Goal: Information Seeking & Learning: Understand process/instructions

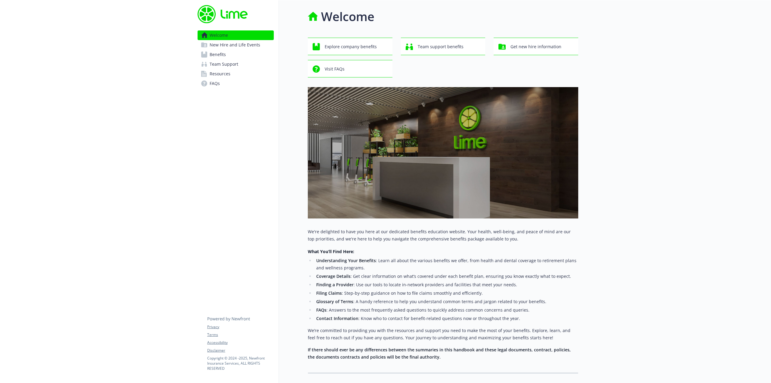
click at [216, 55] on span "Benefits" at bounding box center [218, 55] width 16 height 10
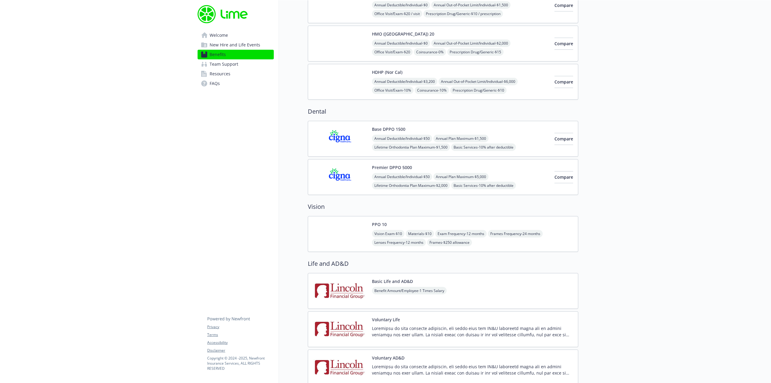
scroll to position [241, 0]
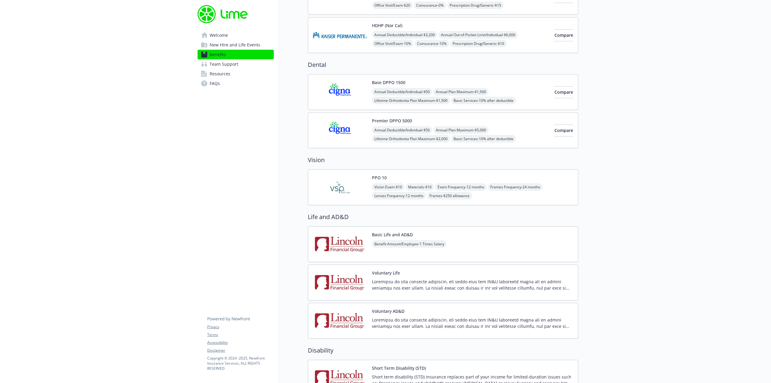
click at [335, 188] on img at bounding box center [340, 187] width 54 height 26
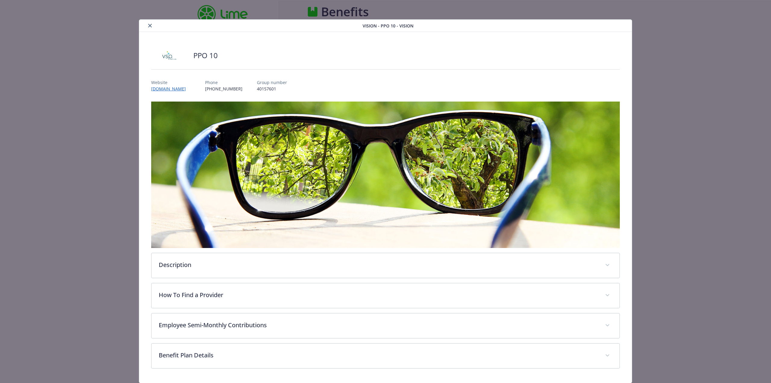
scroll to position [241, 0]
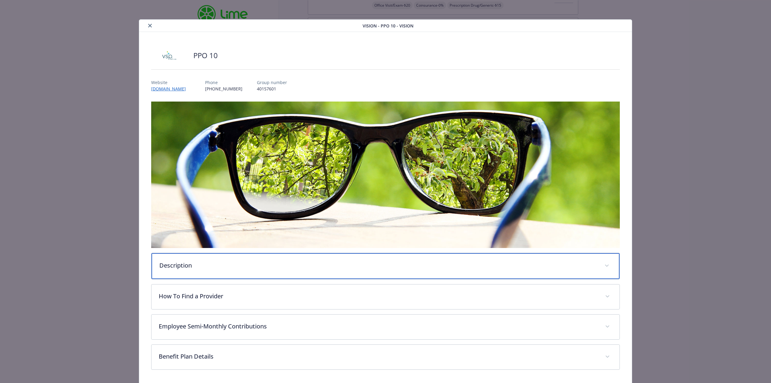
click at [211, 266] on p "Description" at bounding box center [378, 265] width 438 height 9
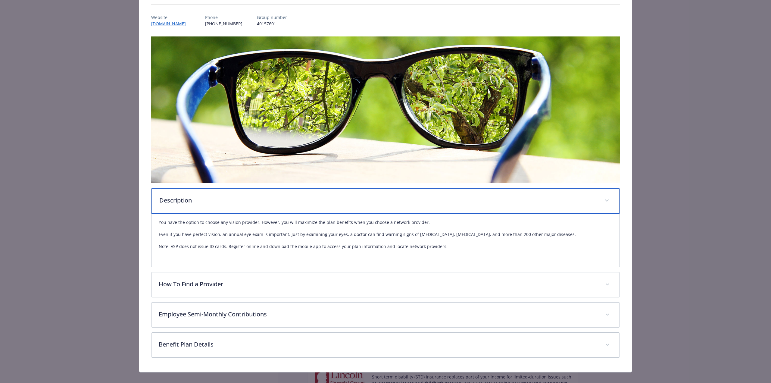
scroll to position [73, 0]
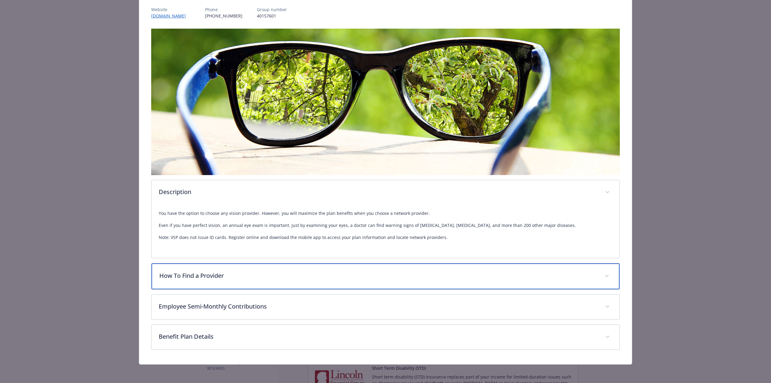
click at [223, 274] on p "How To Find a Provider" at bounding box center [378, 275] width 438 height 9
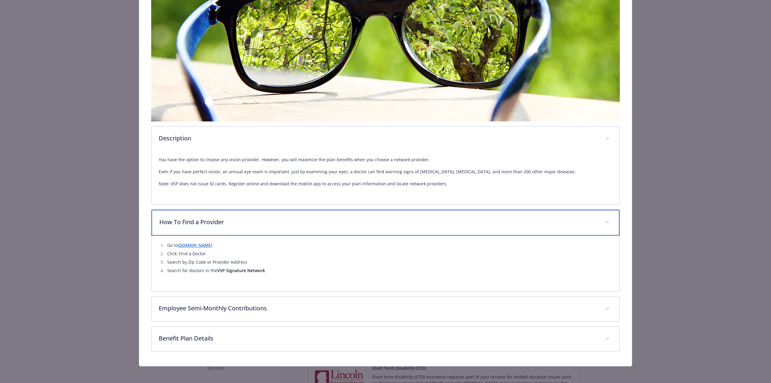
scroll to position [128, 0]
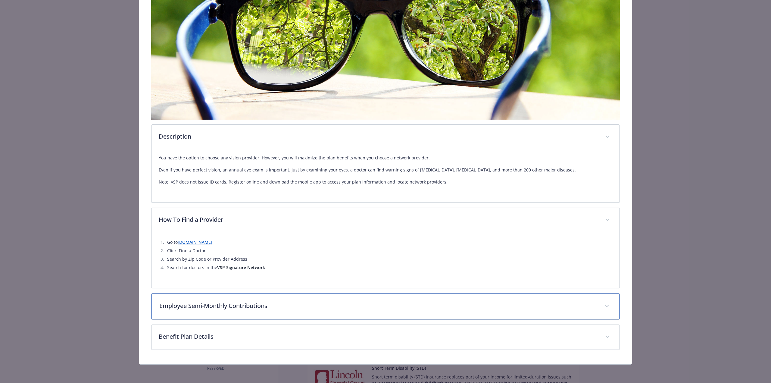
click at [233, 308] on p "Employee Semi-Monthly Contributions" at bounding box center [378, 305] width 438 height 9
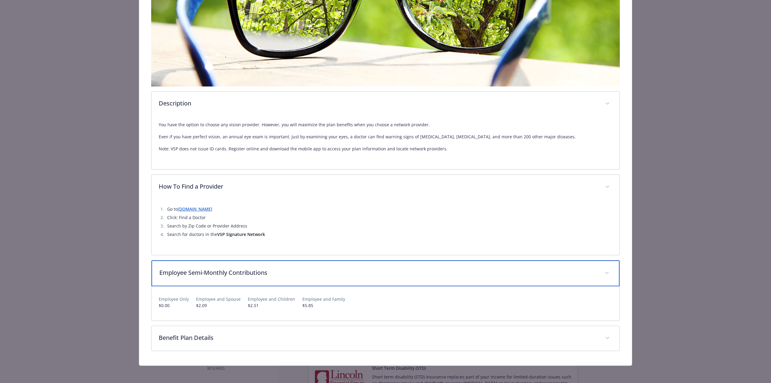
scroll to position [163, 0]
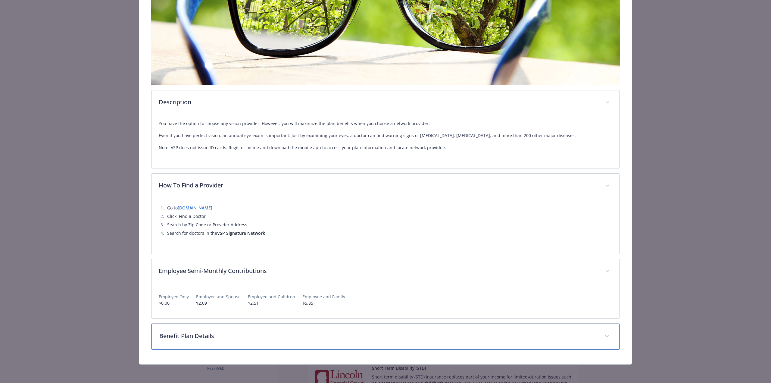
click at [219, 341] on div "Benefit Plan Details" at bounding box center [385, 336] width 468 height 26
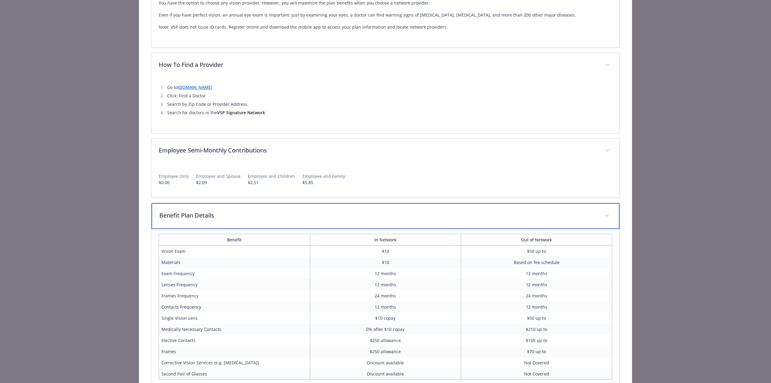
scroll to position [313, 0]
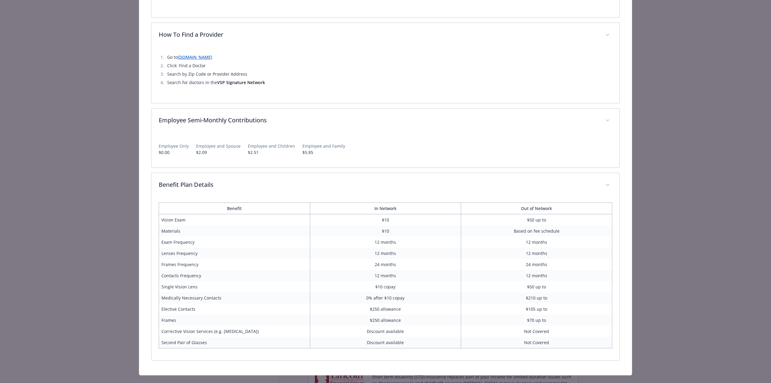
click at [625, 182] on div "PPO 10 Website [DOMAIN_NAME] Phone [PHONE_NUMBER] Group number 40157601 Descrip…" at bounding box center [385, 47] width 493 height 656
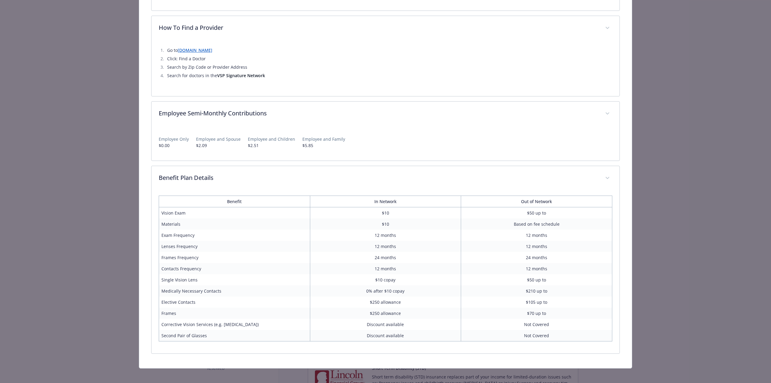
scroll to position [324, 0]
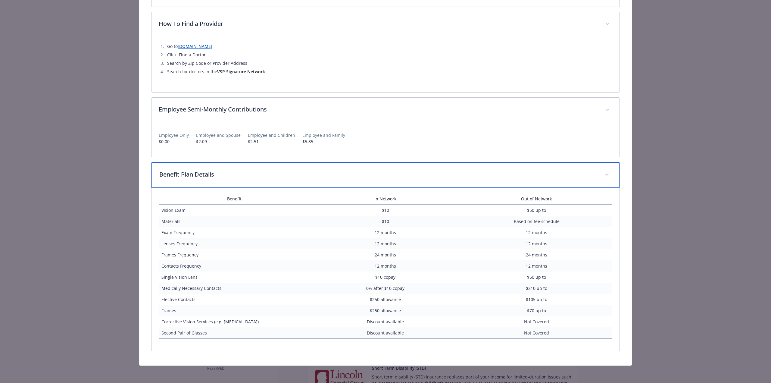
click at [607, 173] on span "details for plan Vision - PPO 10 - Vision" at bounding box center [607, 175] width 10 height 10
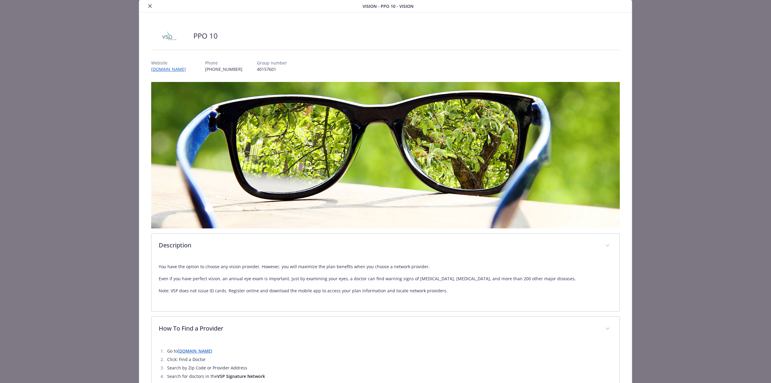
scroll to position [0, 0]
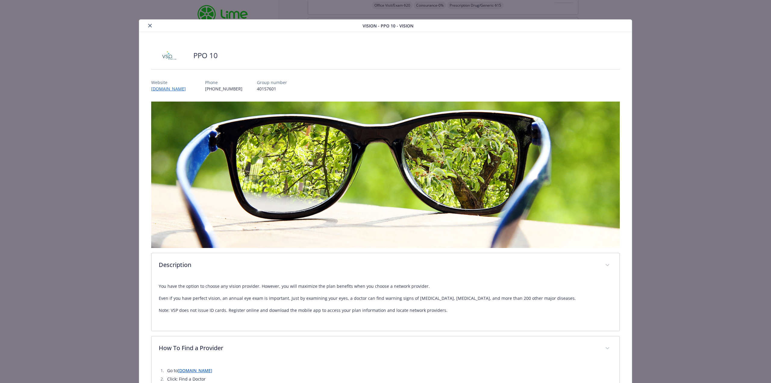
click at [149, 25] on icon "close" at bounding box center [150, 26] width 4 height 4
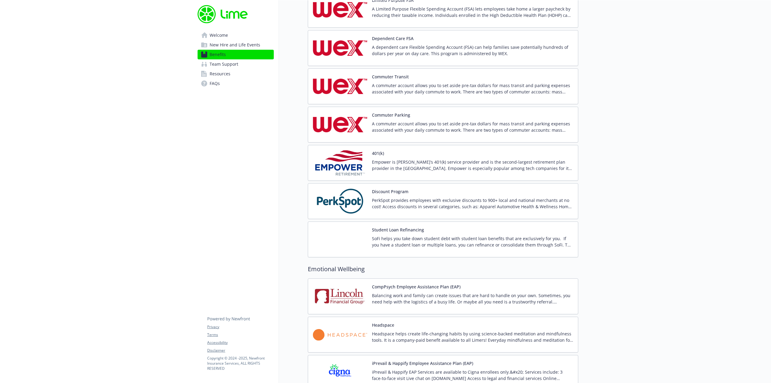
scroll to position [904, 0]
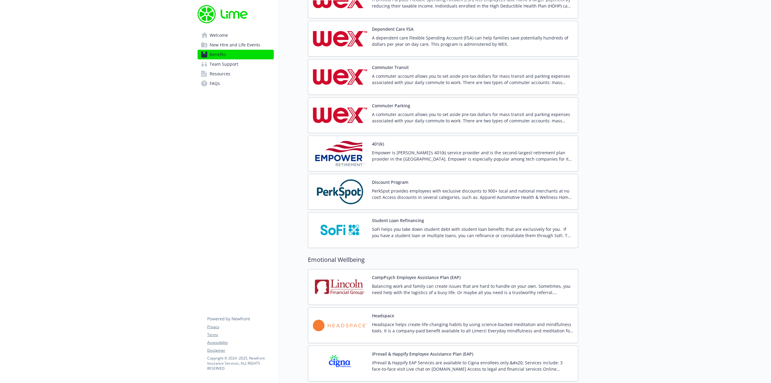
click at [381, 286] on p "Balancing work and family can create issues that are hard to handle on your own…" at bounding box center [472, 289] width 201 height 13
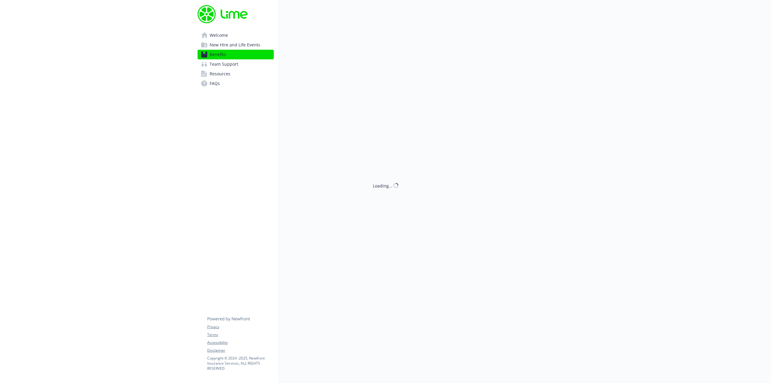
scroll to position [904, 0]
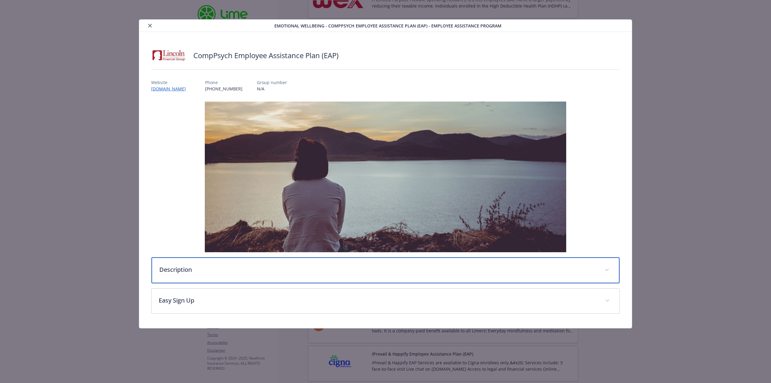
click at [343, 275] on div "Description" at bounding box center [385, 270] width 468 height 26
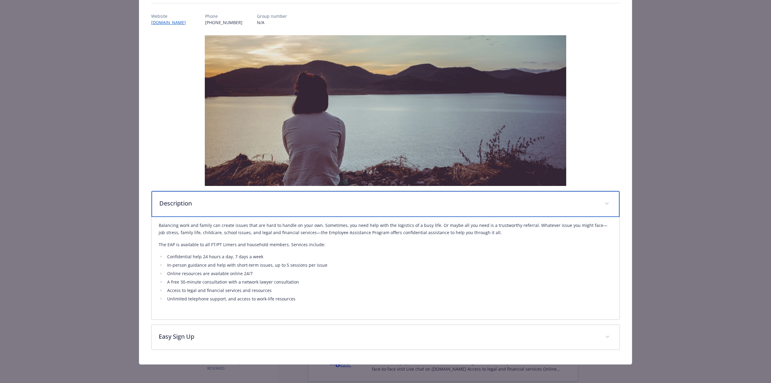
scroll to position [67, 0]
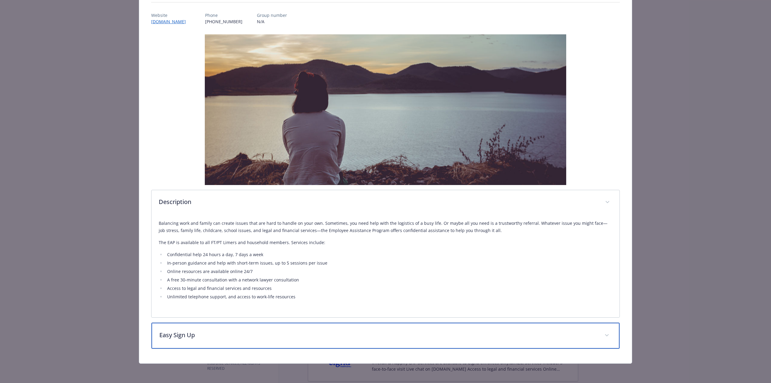
click at [458, 338] on p "Easy Sign Up" at bounding box center [378, 334] width 438 height 9
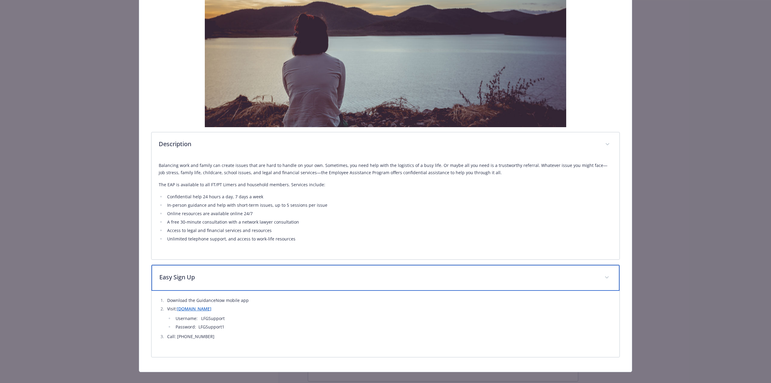
scroll to position [127, 0]
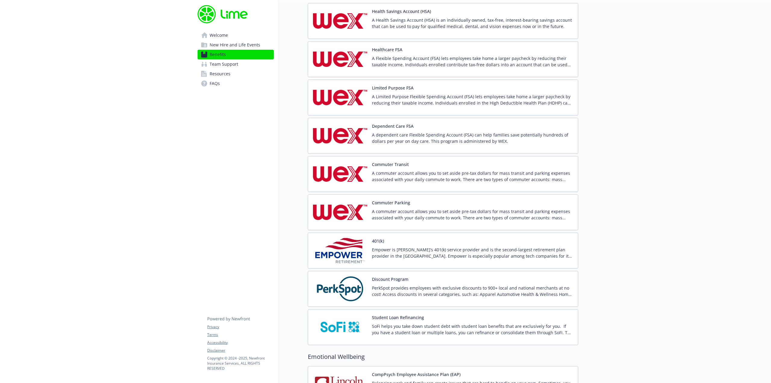
scroll to position [806, 0]
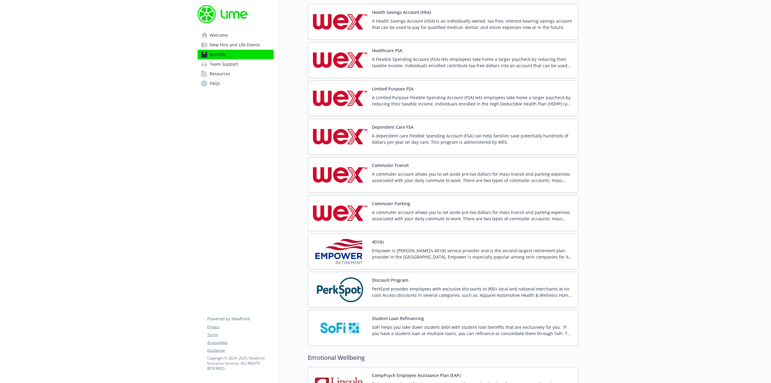
click at [414, 287] on p "PerkSpot provides employees with exclusive discounts to 900+ local and national…" at bounding box center [472, 292] width 201 height 13
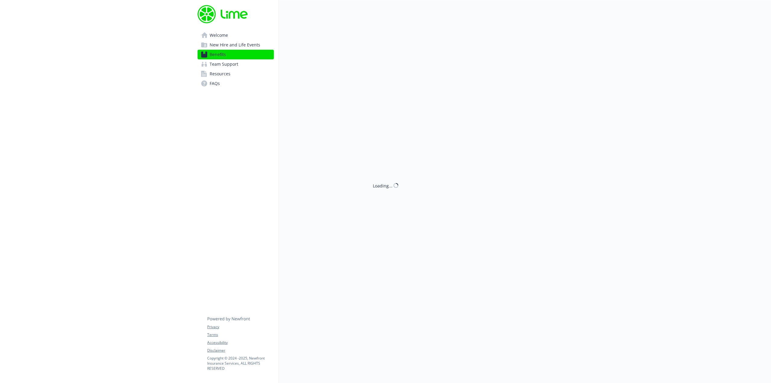
scroll to position [806, 0]
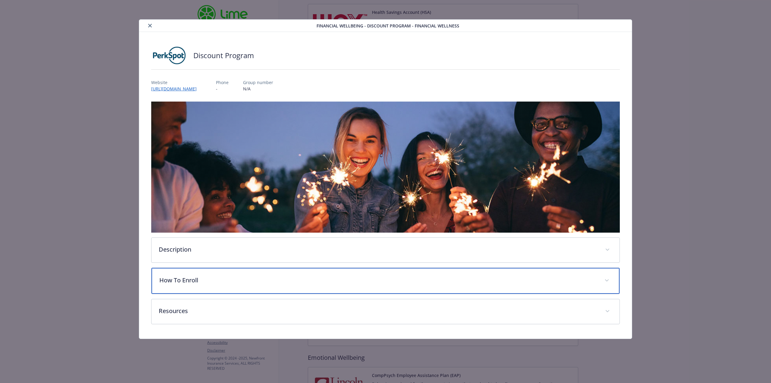
click at [186, 281] on p "How To Enroll" at bounding box center [378, 280] width 438 height 9
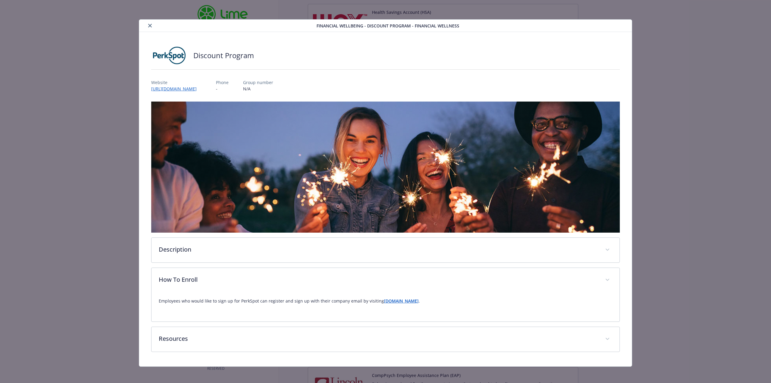
click at [414, 302] on strong "[DOMAIN_NAME]" at bounding box center [401, 301] width 35 height 6
click at [148, 25] on icon "close" at bounding box center [150, 26] width 4 height 4
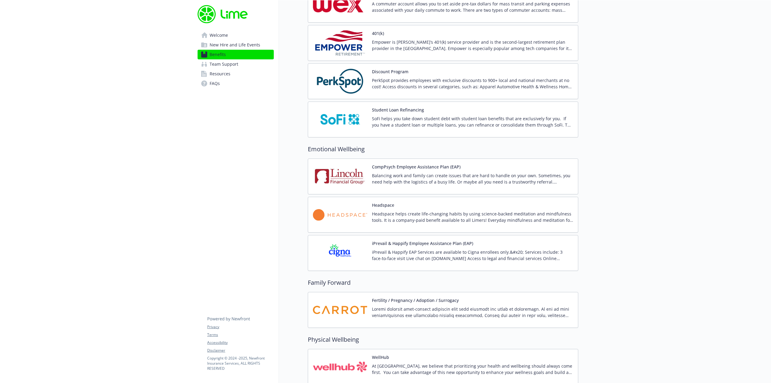
scroll to position [986, 0]
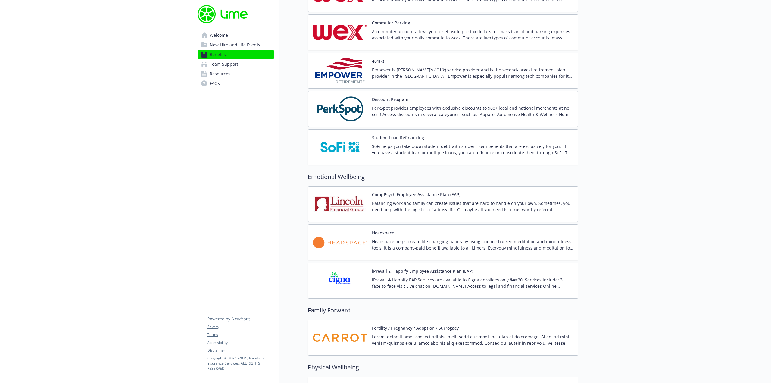
click at [382, 202] on p "Balancing work and family can create issues that are hard to handle on your own…" at bounding box center [472, 206] width 201 height 13
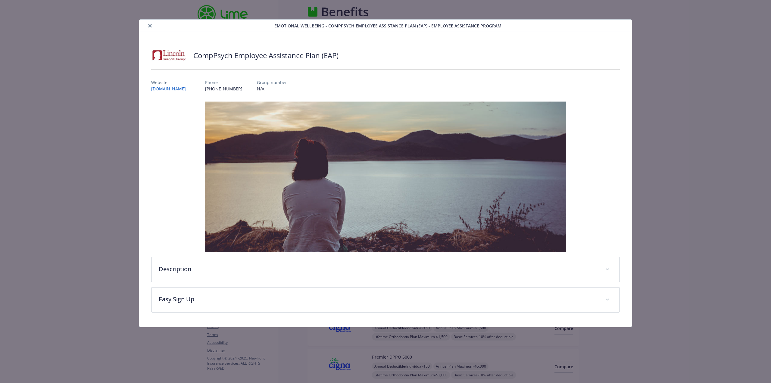
scroll to position [986, 0]
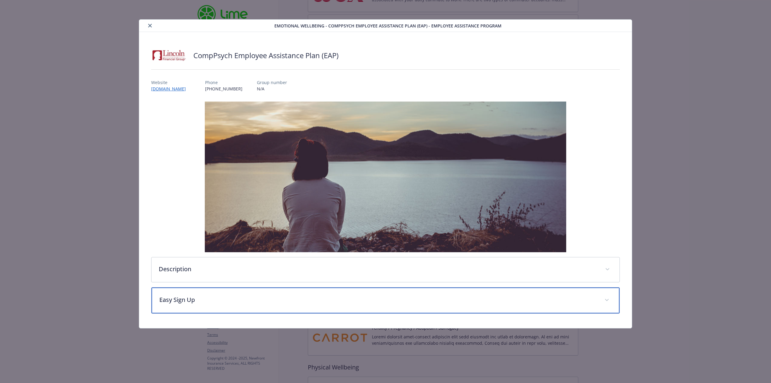
click at [195, 298] on p "Easy Sign Up" at bounding box center [378, 299] width 438 height 9
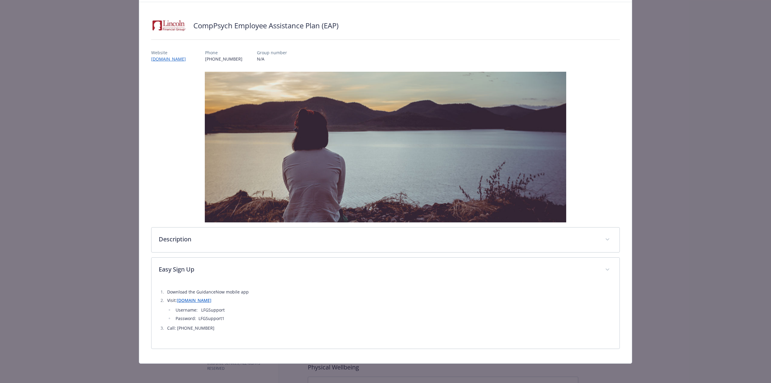
scroll to position [30, 0]
drag, startPoint x: 225, startPoint y: 311, endPoint x: 202, endPoint y: 311, distance: 22.9
click at [202, 311] on li "Username: LFGSupport" at bounding box center [393, 309] width 439 height 7
click at [269, 310] on li "Username: LFGSupport" at bounding box center [393, 309] width 439 height 7
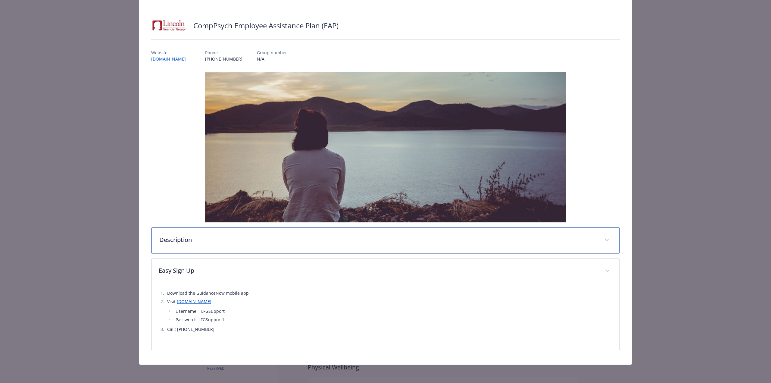
click at [275, 246] on div "Description" at bounding box center [385, 240] width 468 height 26
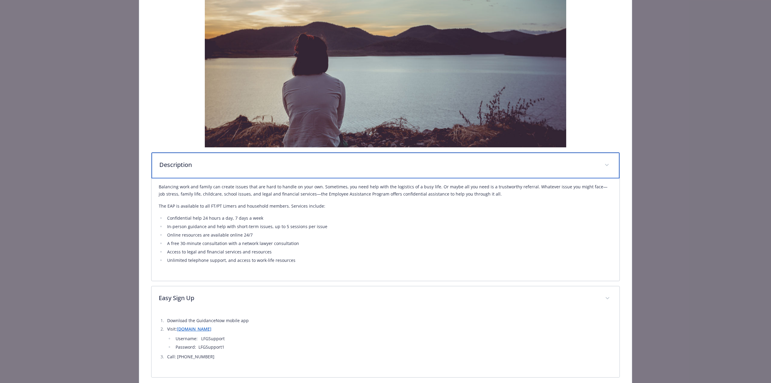
scroll to position [120, 0]
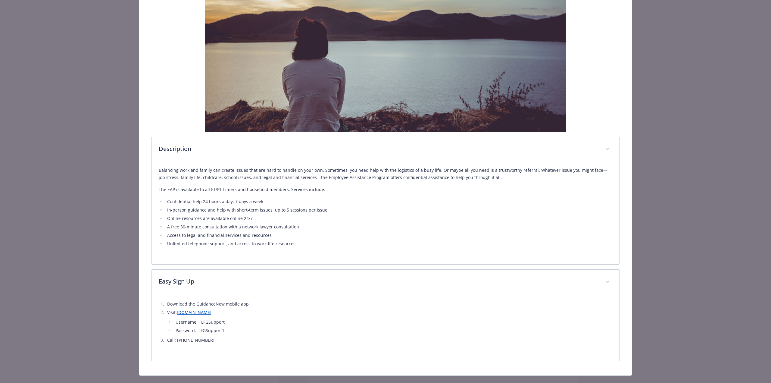
click at [197, 313] on link "[DOMAIN_NAME]" at bounding box center [194, 312] width 35 height 6
